Goal: Task Accomplishment & Management: Use online tool/utility

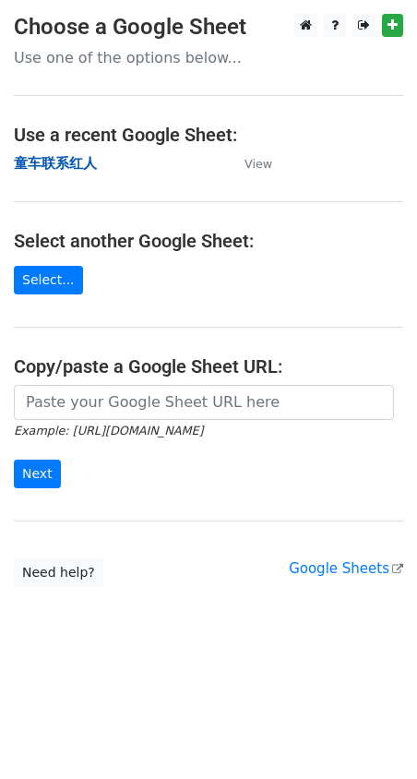
click at [77, 167] on strong "童车联系红人" at bounding box center [55, 163] width 83 height 17
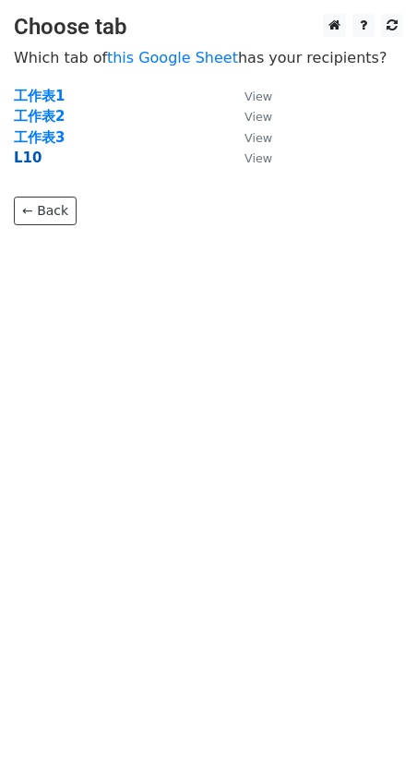
click at [33, 161] on strong "L10" at bounding box center [28, 157] width 28 height 17
click at [34, 158] on strong "L10" at bounding box center [28, 157] width 28 height 17
click at [32, 151] on strong "L10" at bounding box center [28, 157] width 28 height 17
click at [30, 157] on strong "L10" at bounding box center [28, 157] width 28 height 17
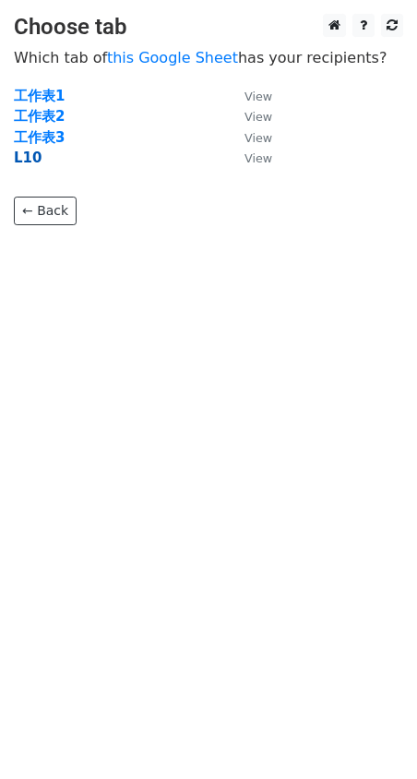
click at [24, 157] on strong "L10" at bounding box center [28, 157] width 28 height 17
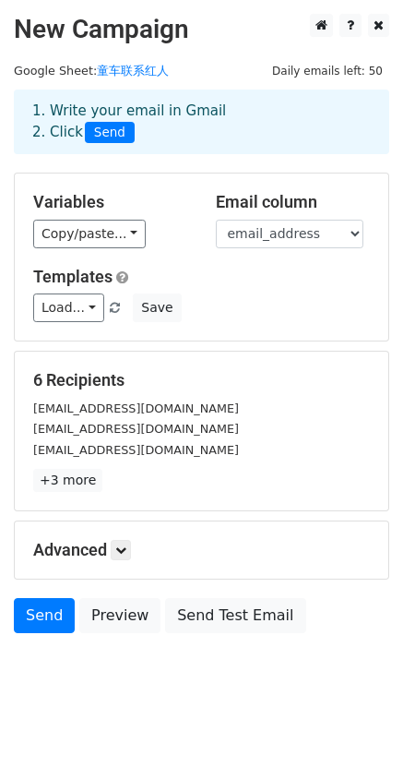
click at [173, 176] on div "Variables Copy/paste... {{channel_name}} {{email_address}} {{first_name}} Email…" at bounding box center [202, 256] width 374 height 167
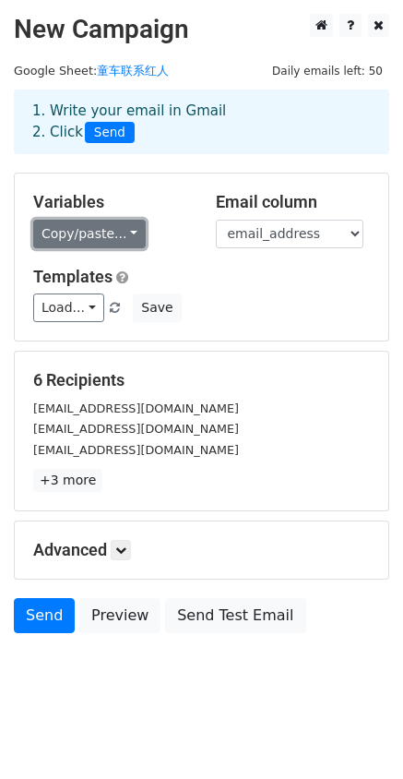
click at [127, 231] on link "Copy/paste..." at bounding box center [89, 234] width 113 height 29
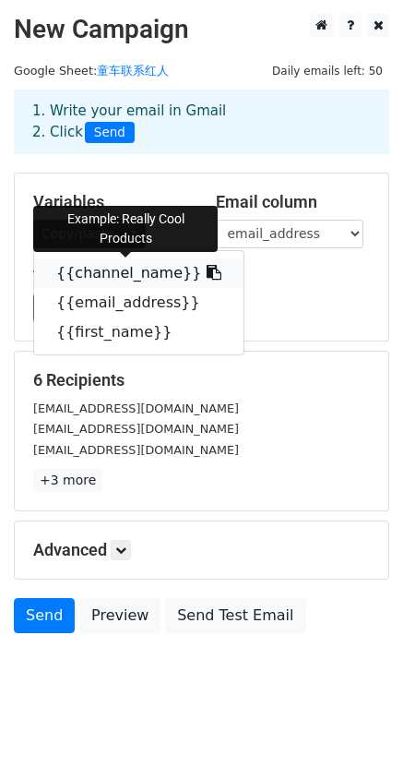
click at [132, 266] on link "{{channel_name}}" at bounding box center [138, 273] width 209 height 30
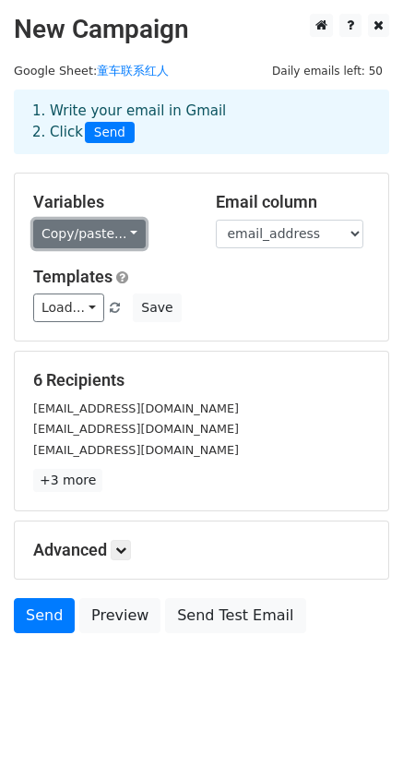
click at [126, 233] on link "Copy/paste..." at bounding box center [89, 234] width 113 height 29
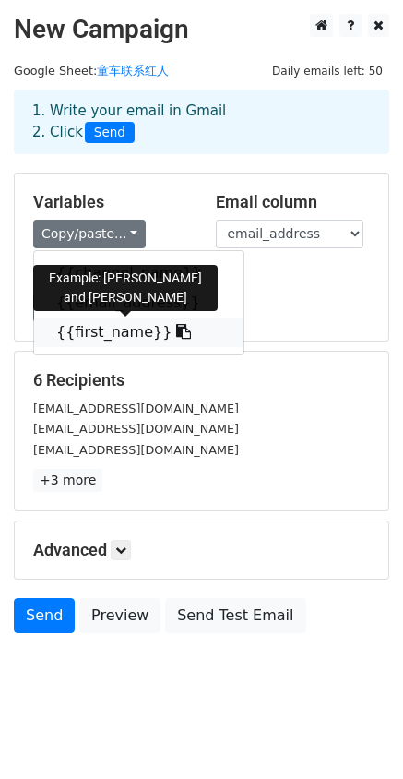
click at [114, 328] on link "{{first_name}}" at bounding box center [138, 332] width 209 height 30
